Goal: Download file/media

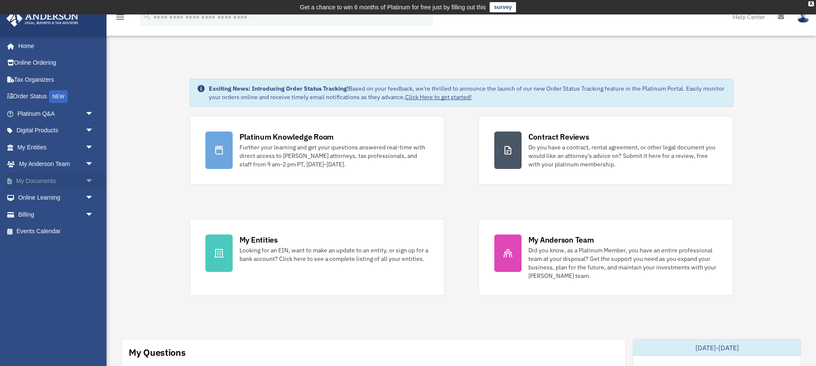
click at [34, 177] on link "My Documents arrow_drop_down" at bounding box center [56, 181] width 101 height 17
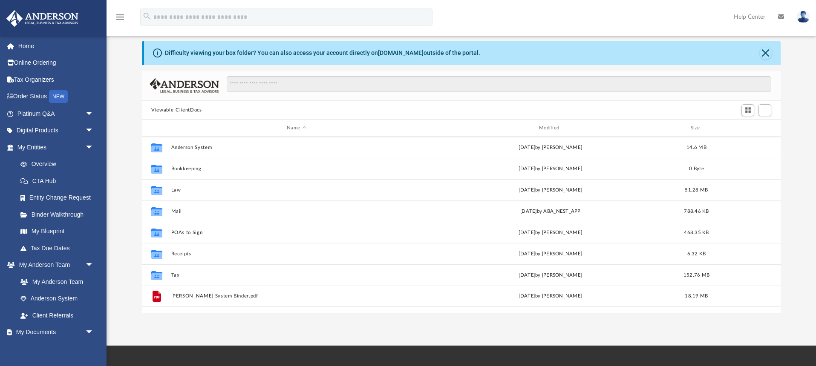
scroll to position [36, 0]
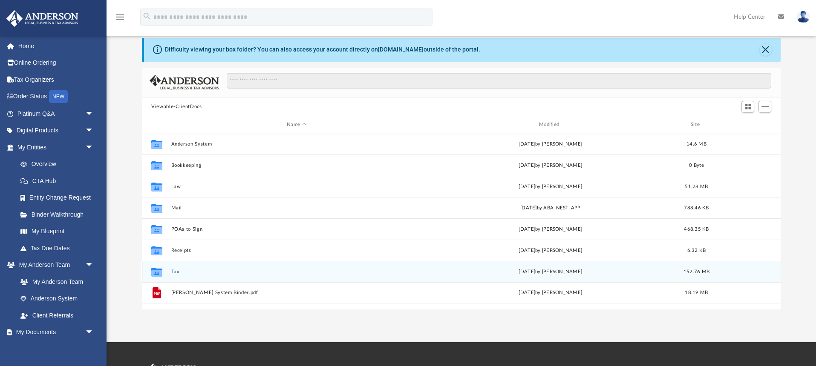
click at [174, 267] on div "Collaborated Folder Tax [DATE] by [PERSON_NAME] 152.76 MB" at bounding box center [461, 271] width 639 height 21
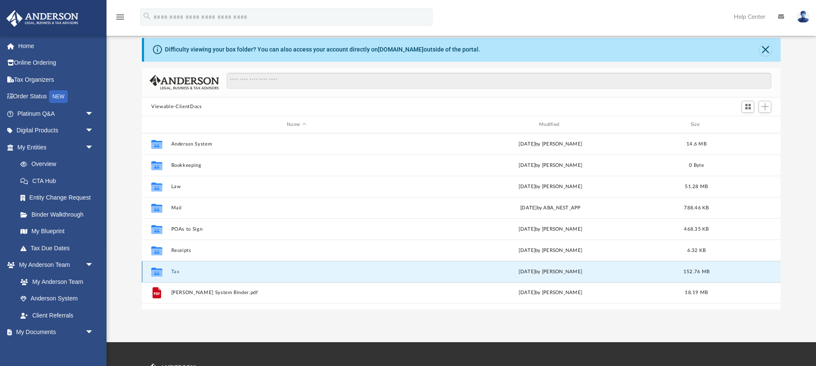
click at [162, 272] on icon "grid" at bounding box center [156, 273] width 11 height 7
click at [160, 272] on icon "grid" at bounding box center [156, 273] width 11 height 7
click at [517, 270] on div "[DATE] by [PERSON_NAME]" at bounding box center [550, 272] width 251 height 8
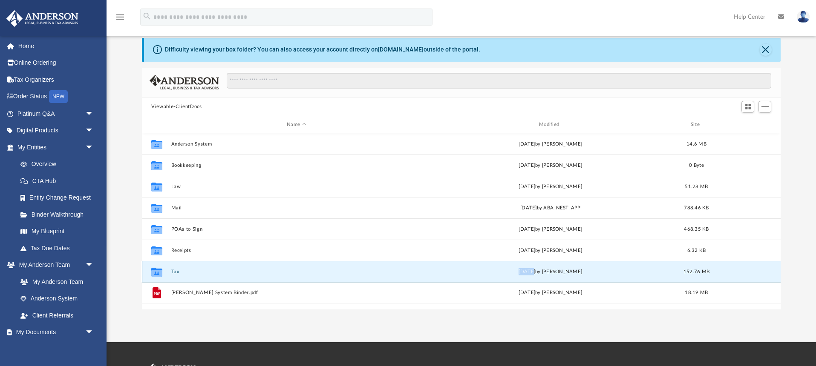
click at [517, 270] on div "[DATE] by [PERSON_NAME]" at bounding box center [550, 272] width 251 height 8
click at [156, 272] on icon "grid" at bounding box center [156, 273] width 11 height 7
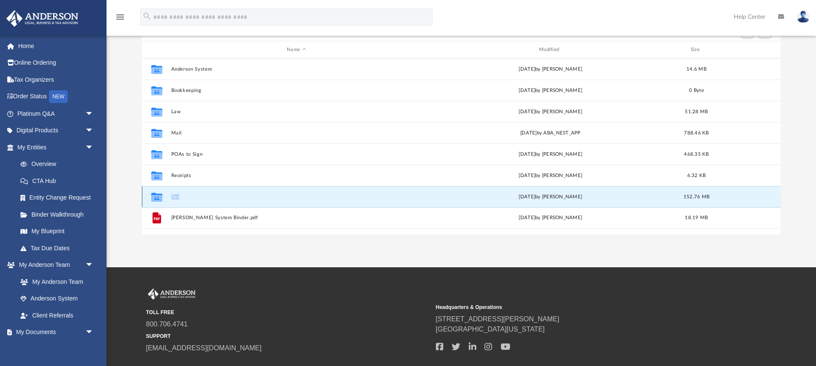
scroll to position [107, 0]
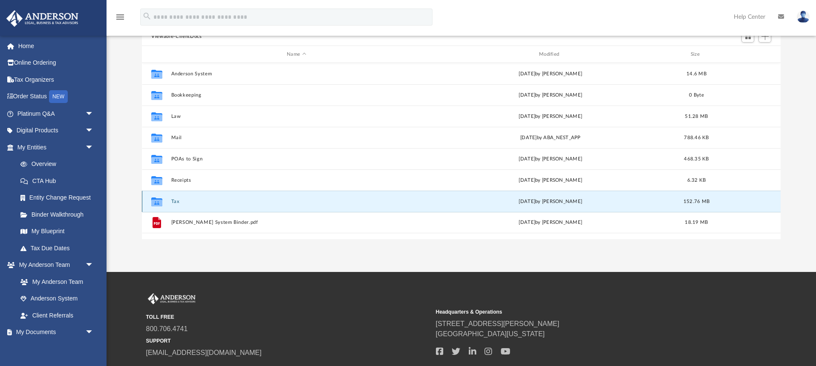
click at [160, 200] on icon "grid" at bounding box center [156, 203] width 11 height 7
click at [155, 202] on icon "grid" at bounding box center [156, 203] width 11 height 7
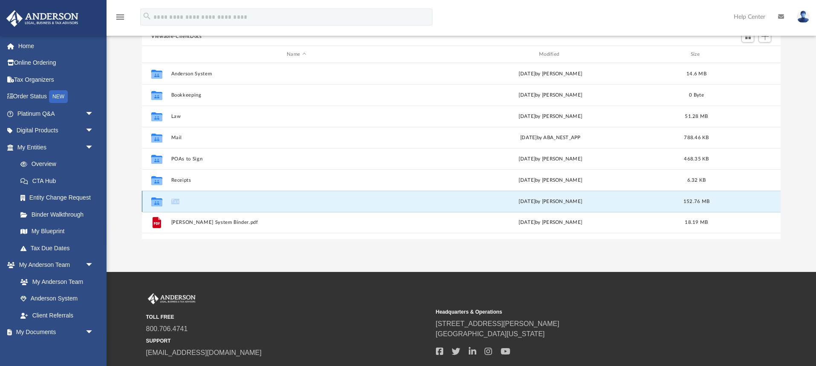
click at [155, 202] on icon "grid" at bounding box center [156, 203] width 11 height 7
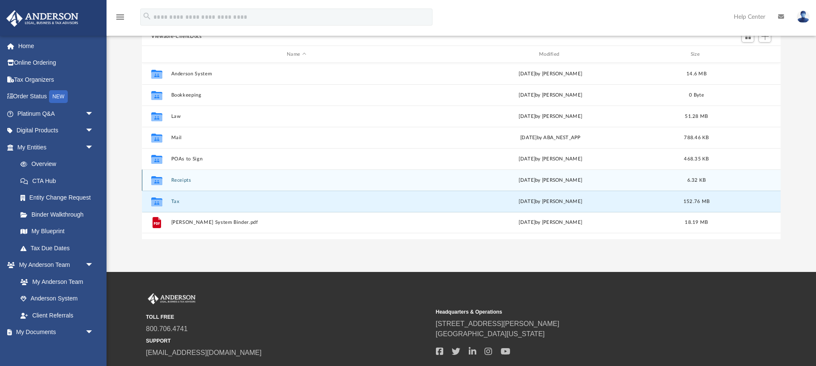
click at [159, 182] on icon "grid" at bounding box center [156, 180] width 11 height 9
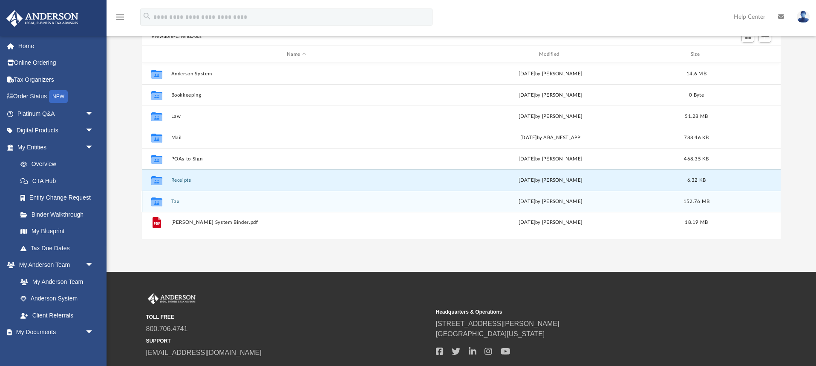
click at [161, 201] on icon "grid" at bounding box center [156, 203] width 11 height 7
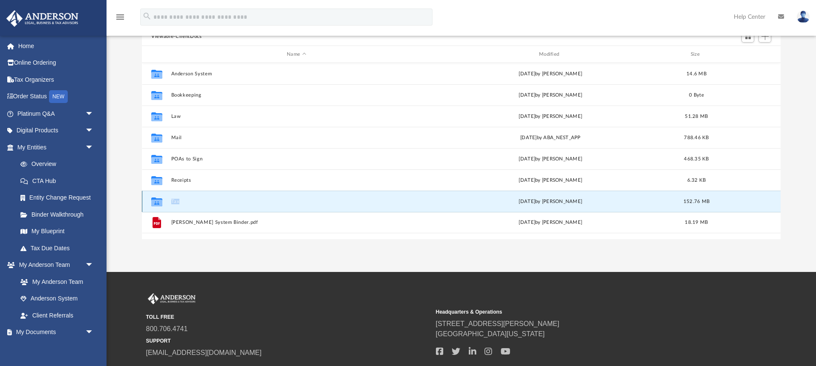
click at [161, 201] on icon "grid" at bounding box center [156, 203] width 11 height 7
click at [255, 201] on button "Tax" at bounding box center [296, 202] width 251 height 6
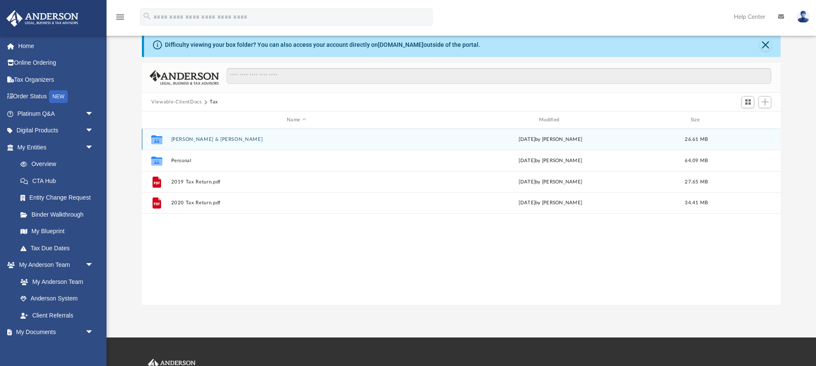
scroll to position [28, 0]
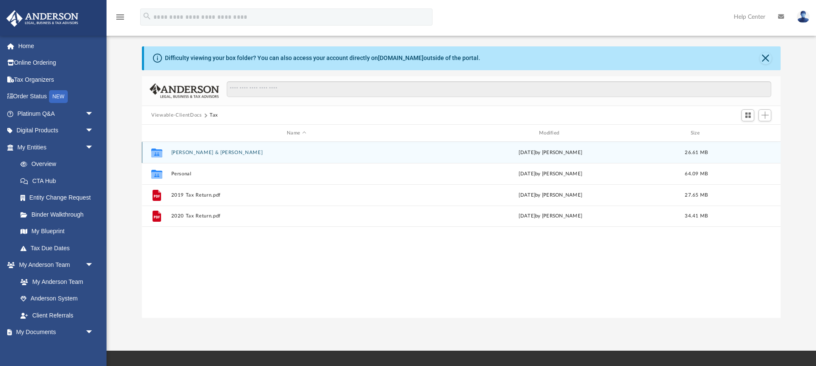
click at [195, 154] on button "[PERSON_NAME] & [PERSON_NAME]" at bounding box center [296, 153] width 251 height 6
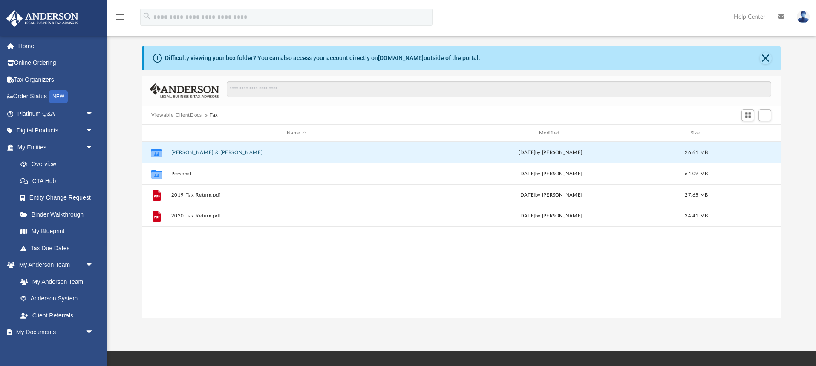
click at [195, 154] on button "[PERSON_NAME] & [PERSON_NAME]" at bounding box center [296, 153] width 251 height 6
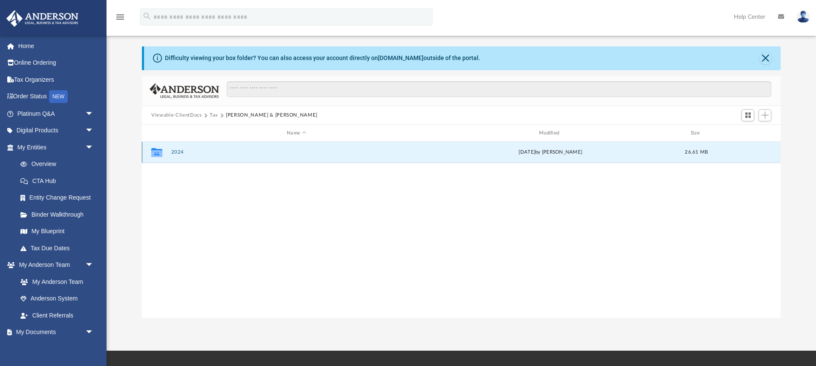
click at [179, 153] on button "2024" at bounding box center [296, 153] width 251 height 6
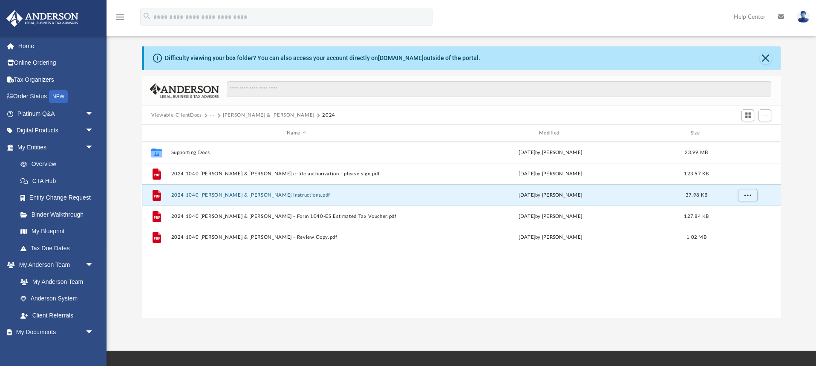
click at [233, 197] on button "2024 1040 [PERSON_NAME] & [PERSON_NAME] Instructions.pdf" at bounding box center [296, 196] width 251 height 6
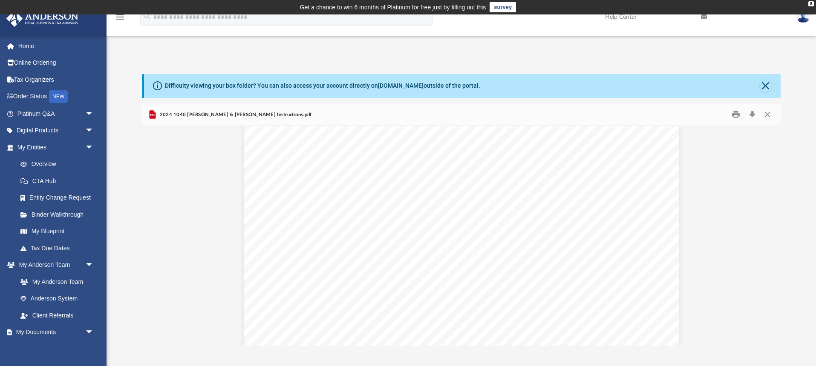
scroll to position [345, 0]
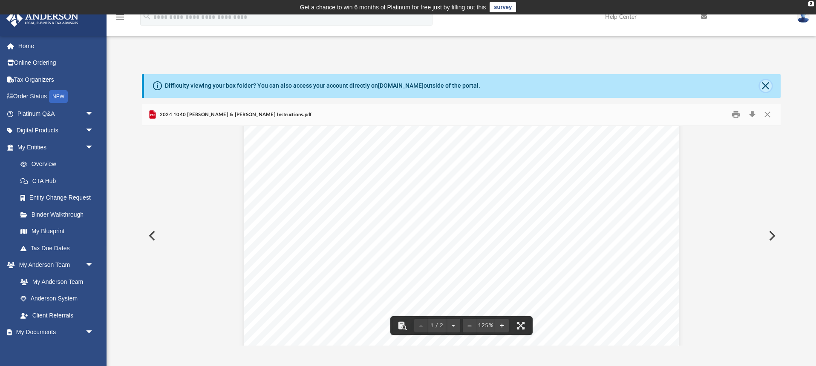
click at [768, 85] on button "Close" at bounding box center [766, 86] width 12 height 12
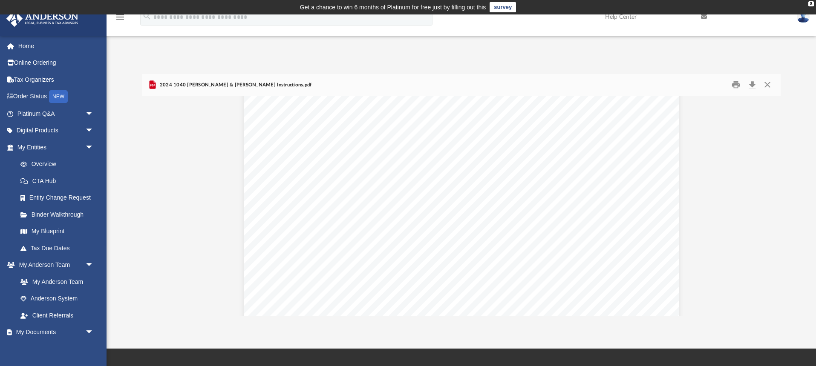
click at [798, 18] on img at bounding box center [803, 17] width 13 height 12
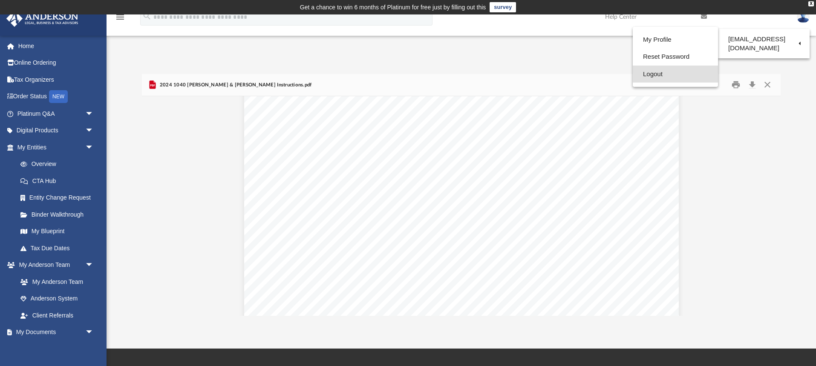
click at [687, 76] on link "Logout" at bounding box center [675, 74] width 85 height 17
